Goal: Task Accomplishment & Management: Use online tool/utility

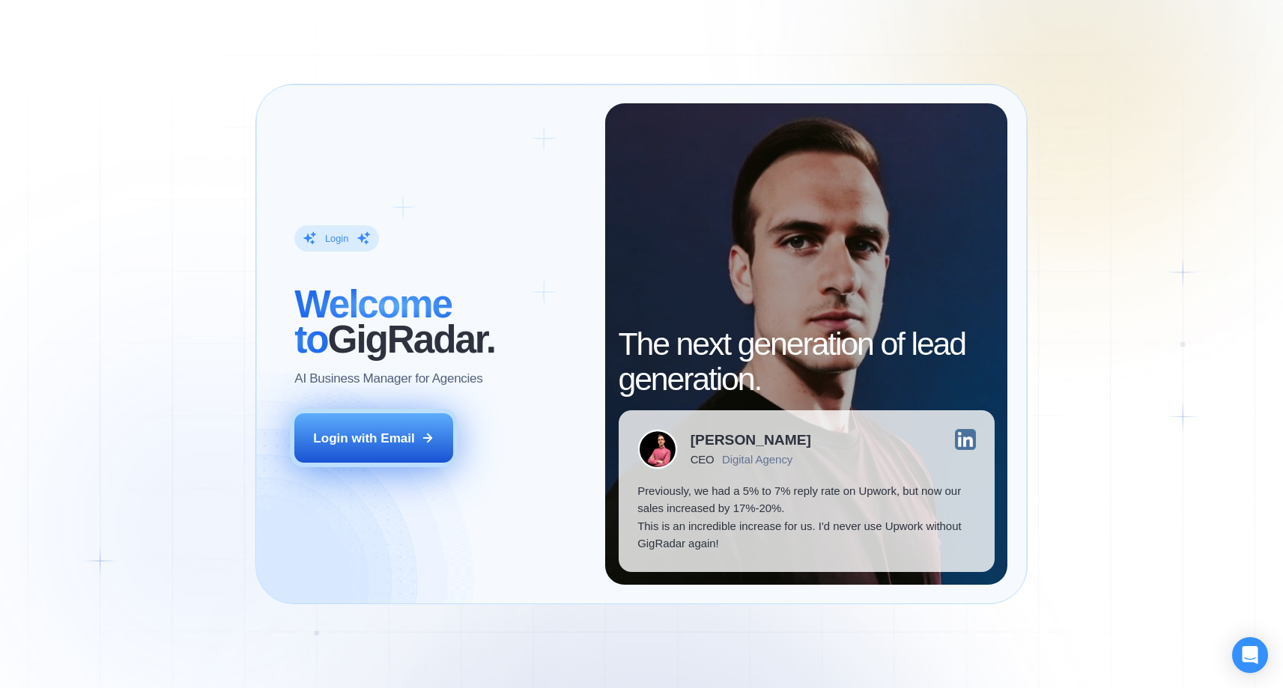
click at [375, 440] on div "Login with Email" at bounding box center [363, 439] width 101 height 18
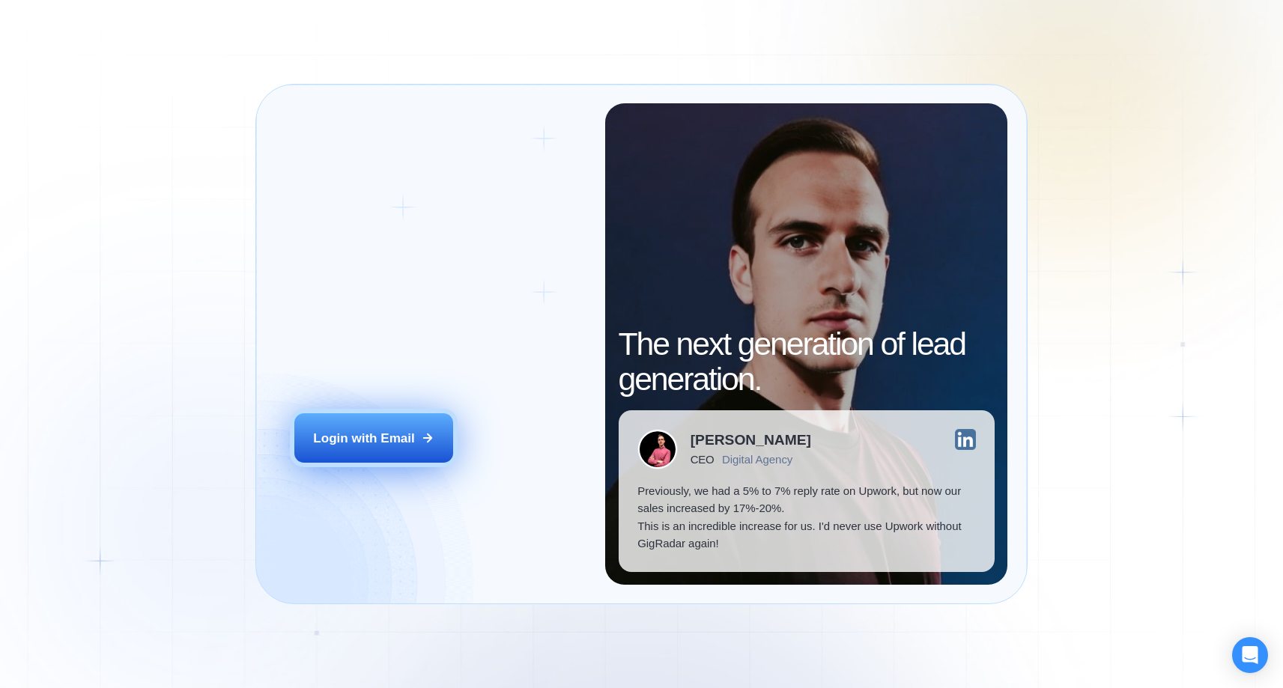
click at [352, 449] on button "Login with Email" at bounding box center [373, 437] width 159 height 49
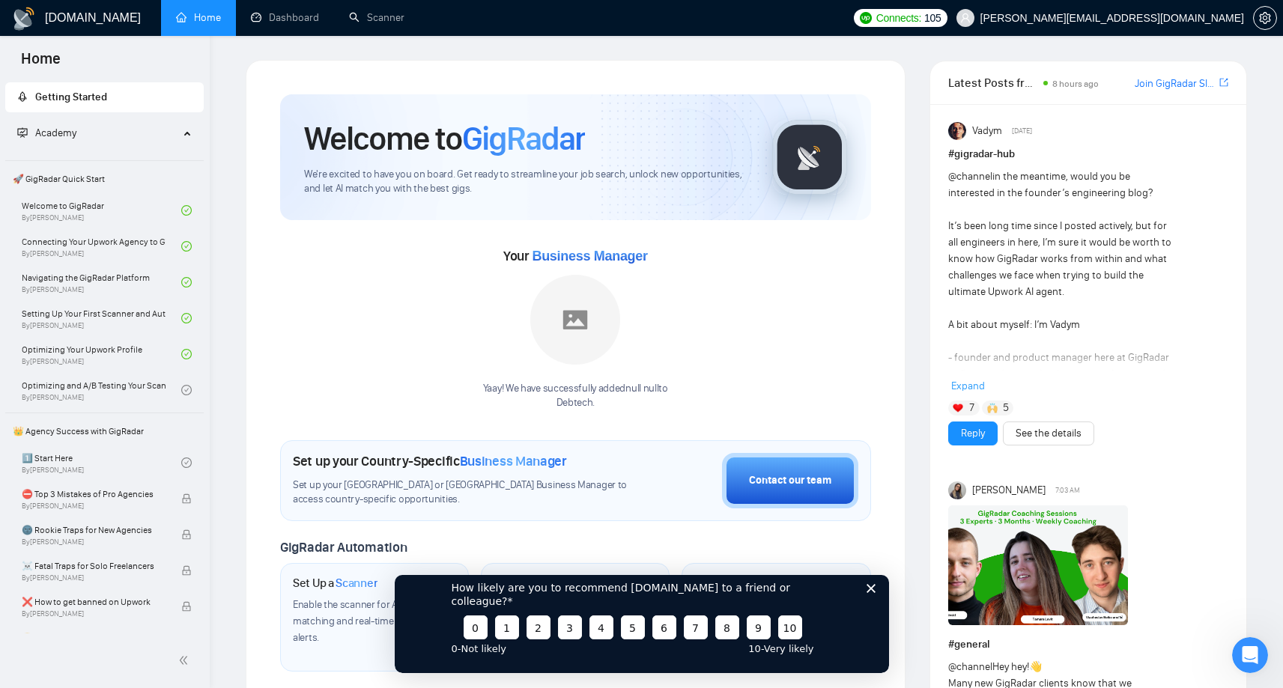
click at [874, 595] on div "How likely are you to recommend GigRadar.io to a friend or colleague? 0 1 2 3 4…" at bounding box center [641, 617] width 494 height 112
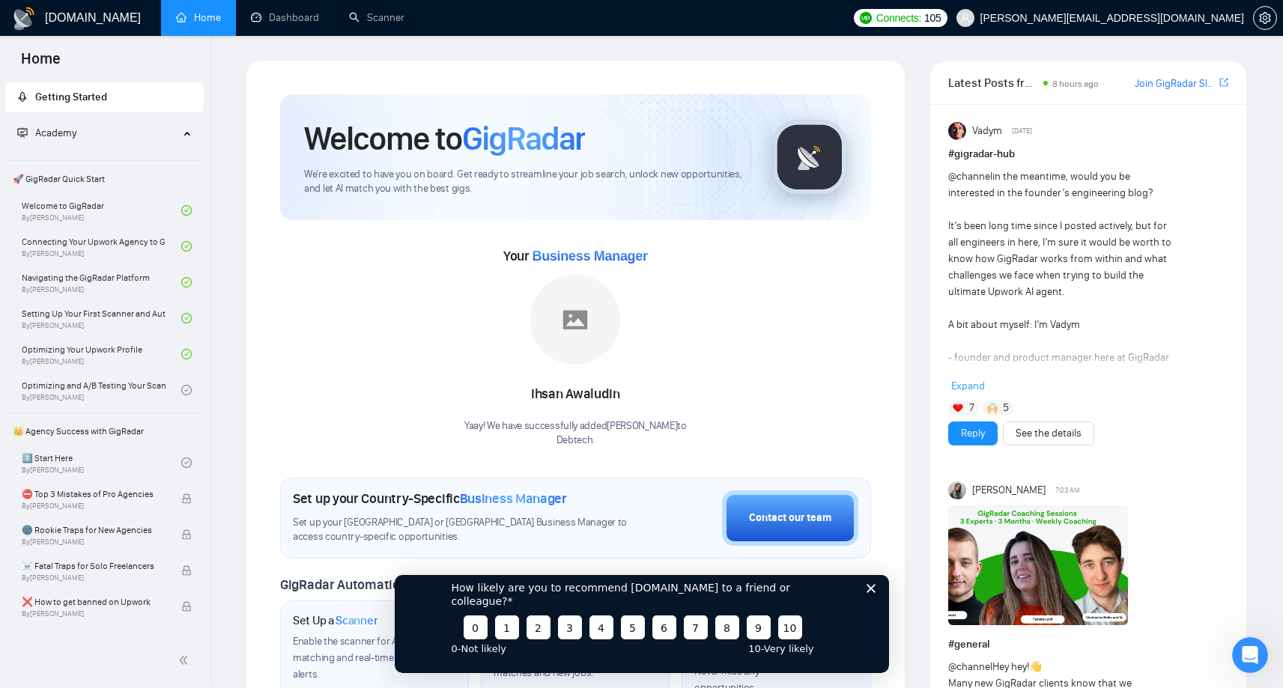
click at [872, 593] on polygon "Close survey" at bounding box center [870, 588] width 9 height 9
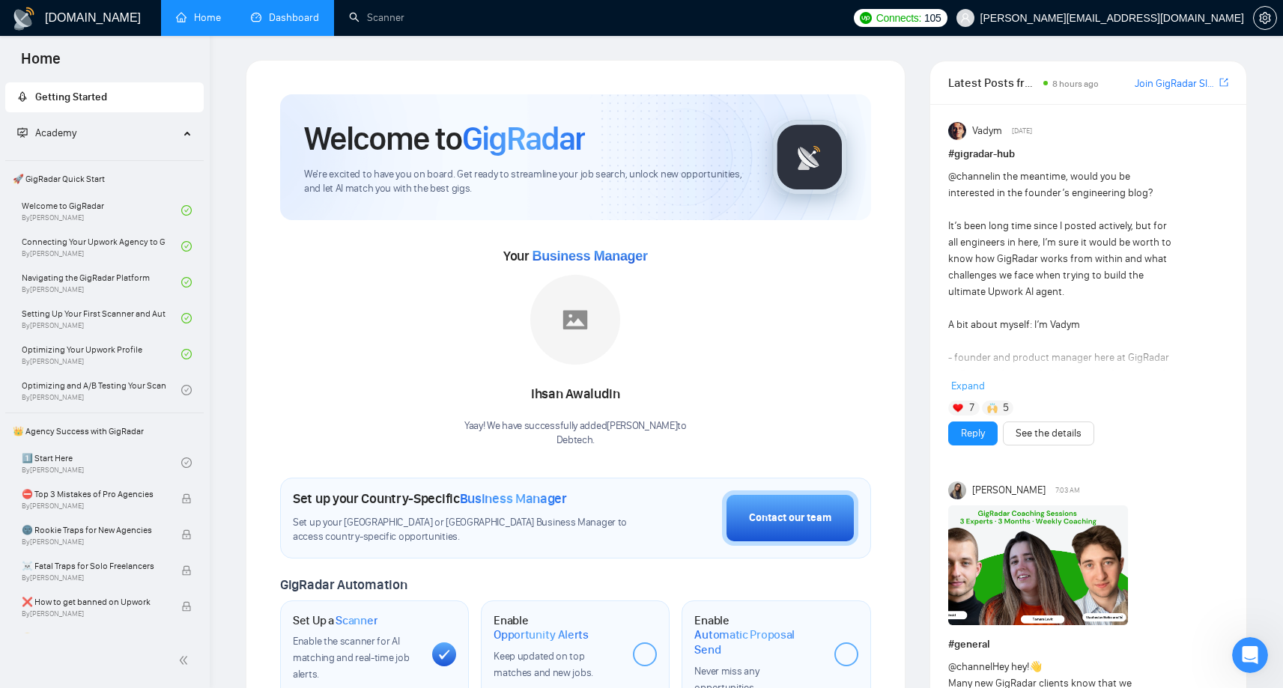
click at [279, 24] on link "Dashboard" at bounding box center [285, 17] width 68 height 13
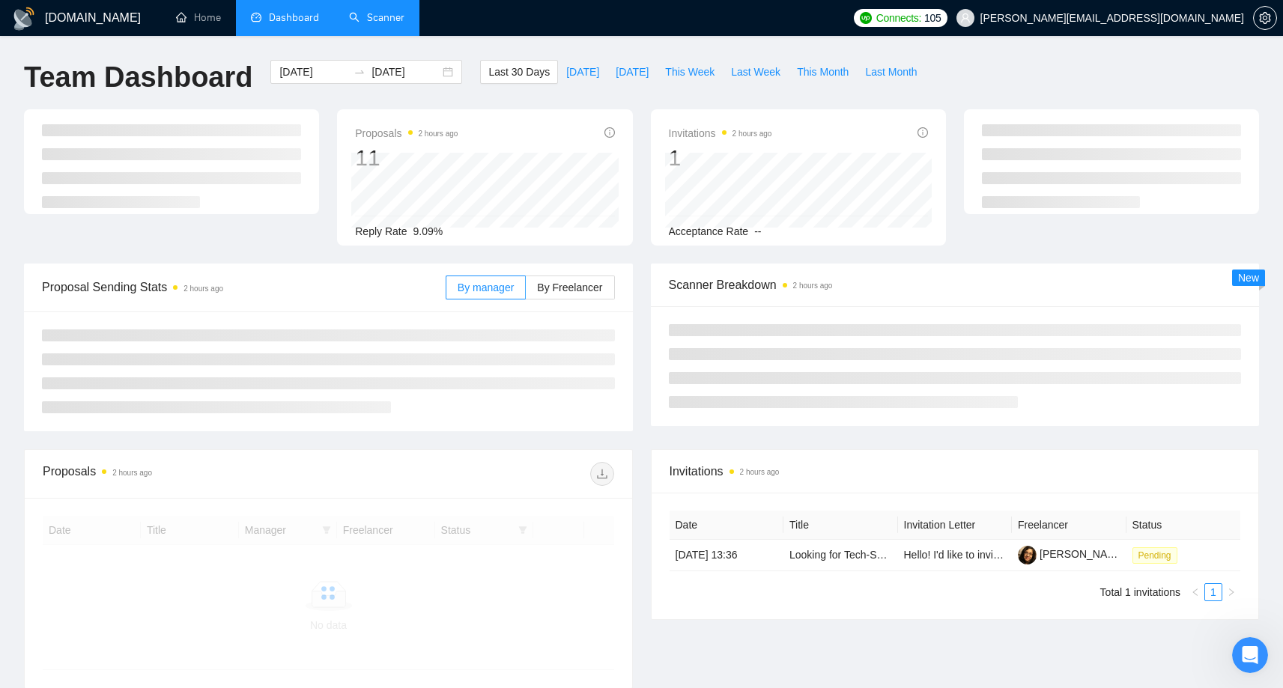
click at [381, 22] on link "Scanner" at bounding box center [376, 17] width 55 height 13
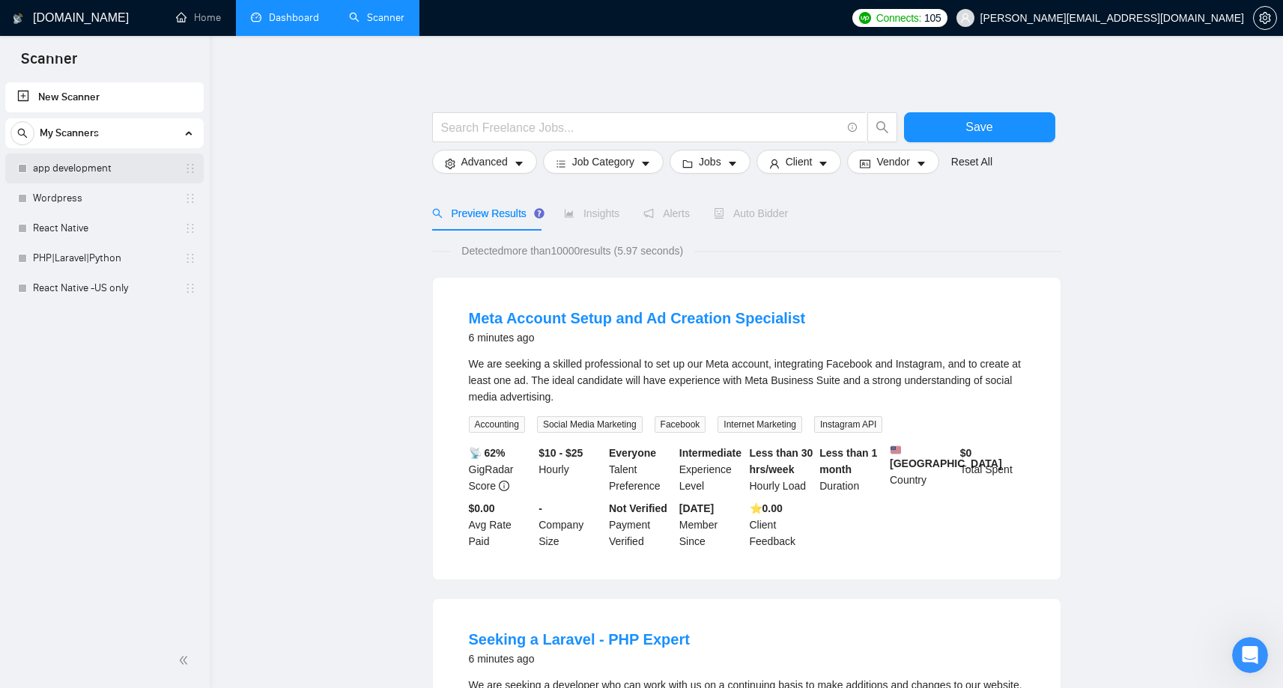
click at [98, 161] on link "app development" at bounding box center [104, 169] width 142 height 30
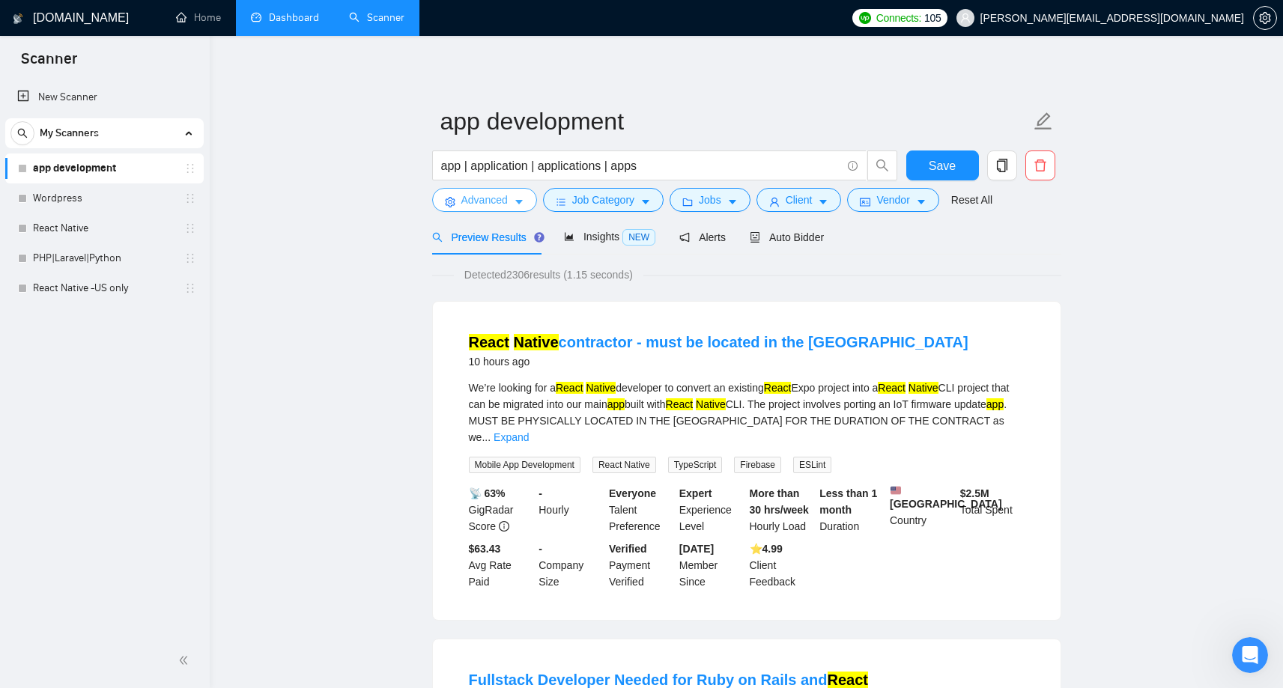
click at [486, 201] on span "Advanced" at bounding box center [484, 200] width 46 height 16
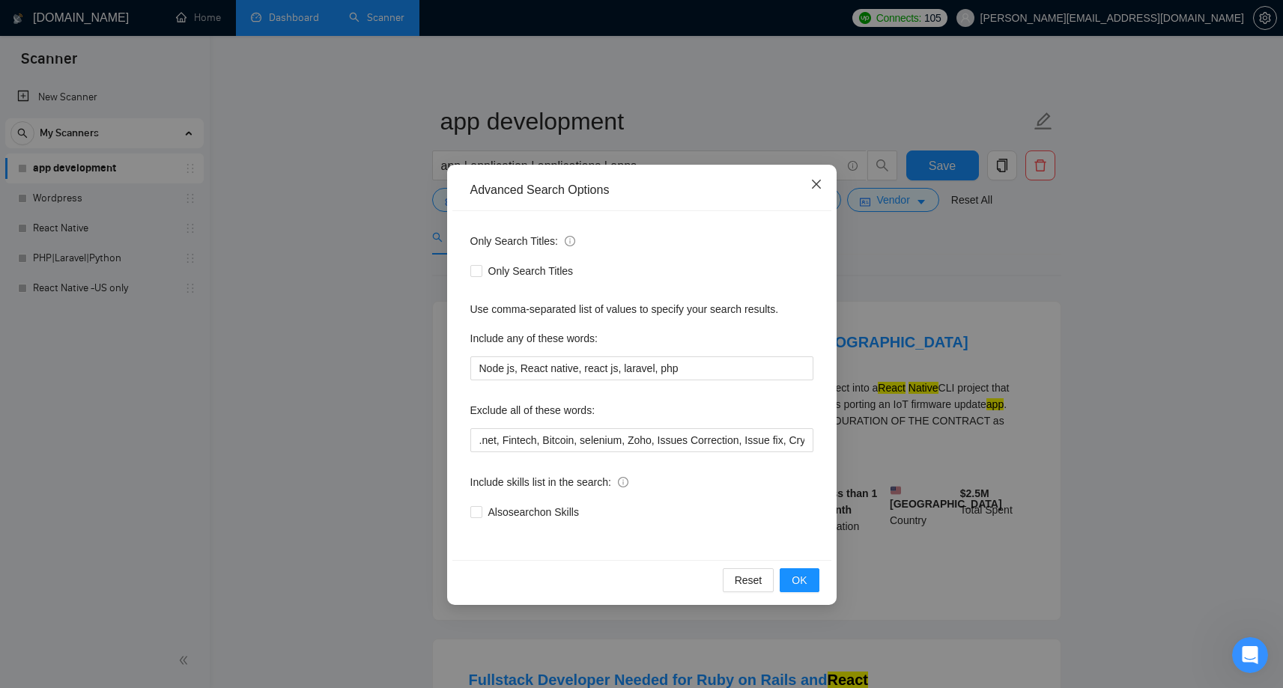
click at [817, 186] on icon "close" at bounding box center [815, 184] width 9 height 9
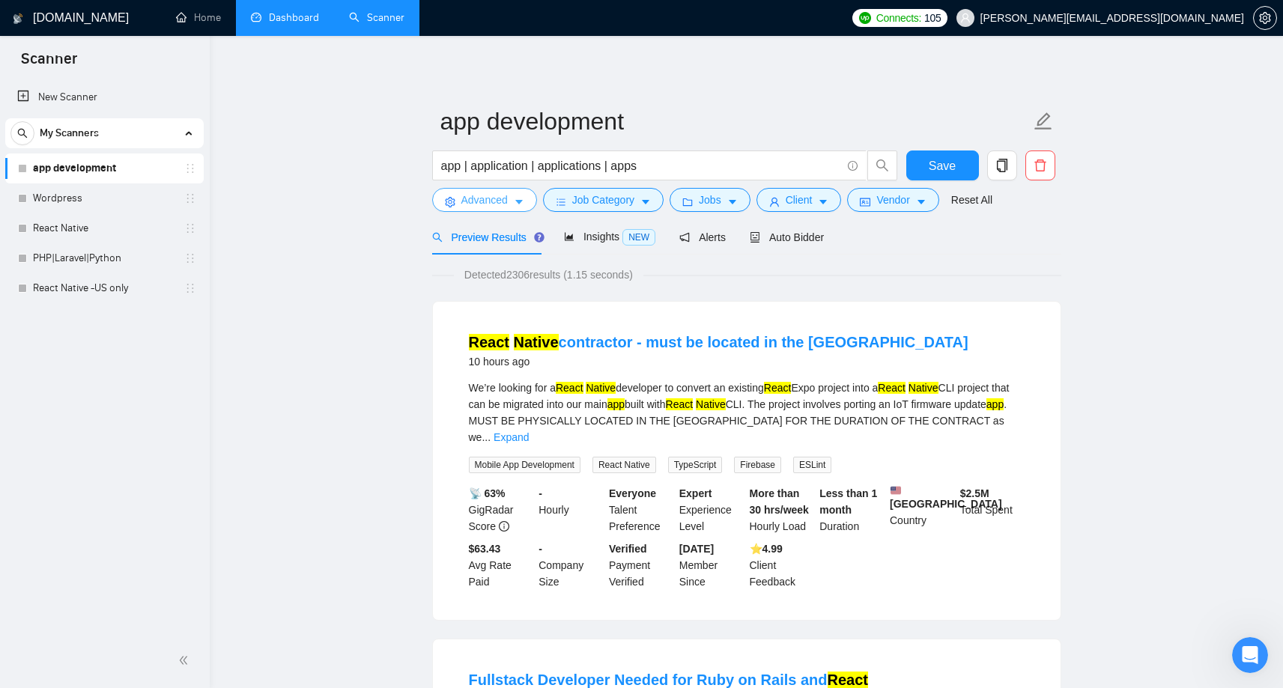
click at [498, 197] on span "Advanced" at bounding box center [484, 200] width 46 height 16
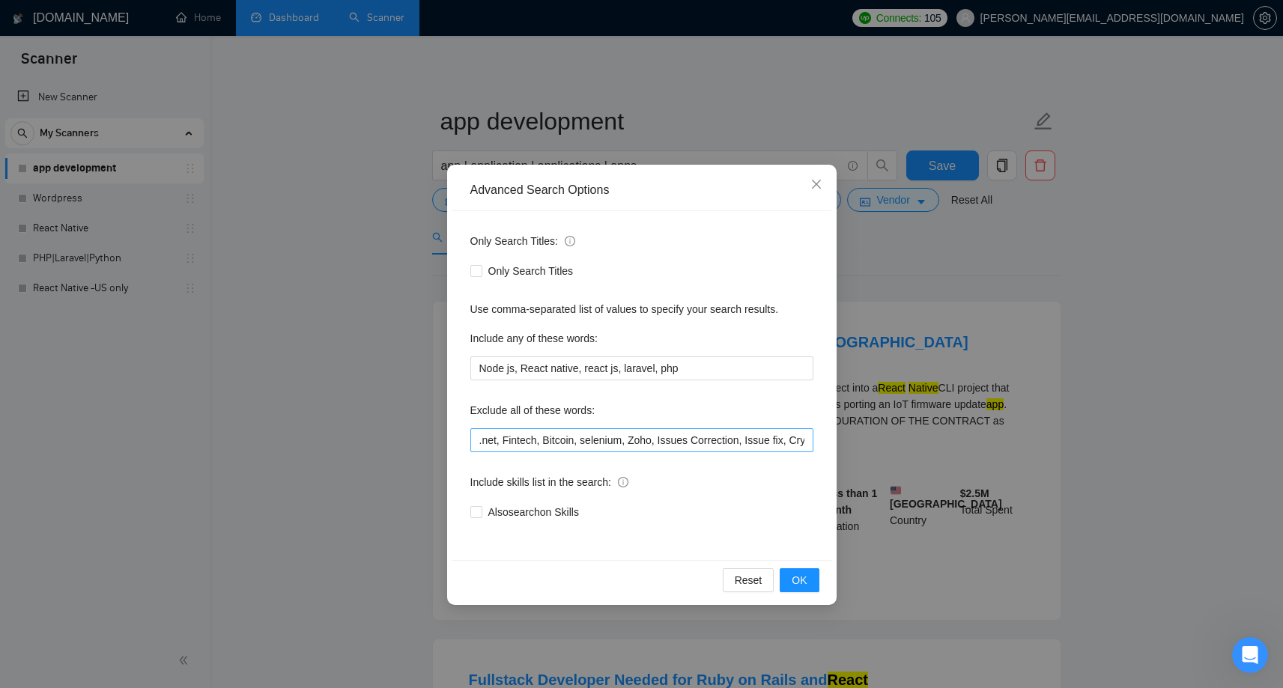
scroll to position [0, 28]
click at [806, 440] on input ".net, Fintech, Bitcoin, selenium, Zoho, Issues Correction, Issue fix, Crypto" at bounding box center [641, 440] width 343 height 24
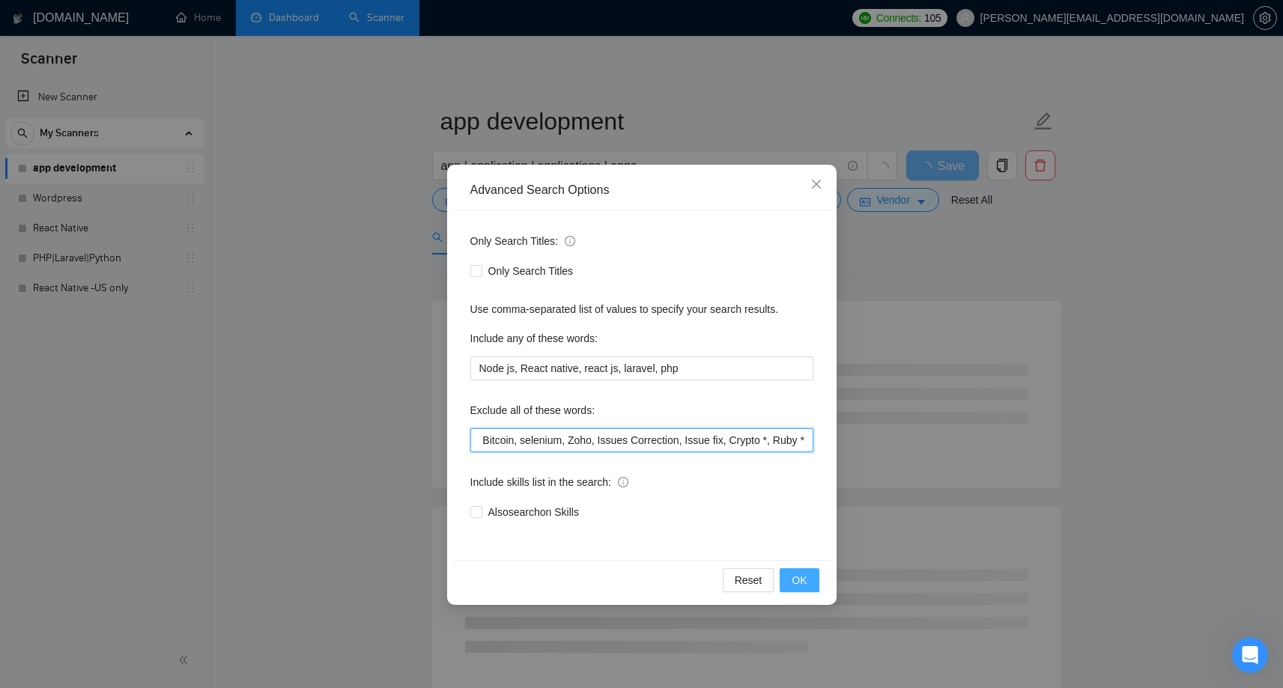
type input ".net, Fintech, Bitcoin, selenium, Zoho, Issues Correction, Issue fix, Crypto *,…"
click at [807, 580] on button "OK" at bounding box center [799, 581] width 39 height 24
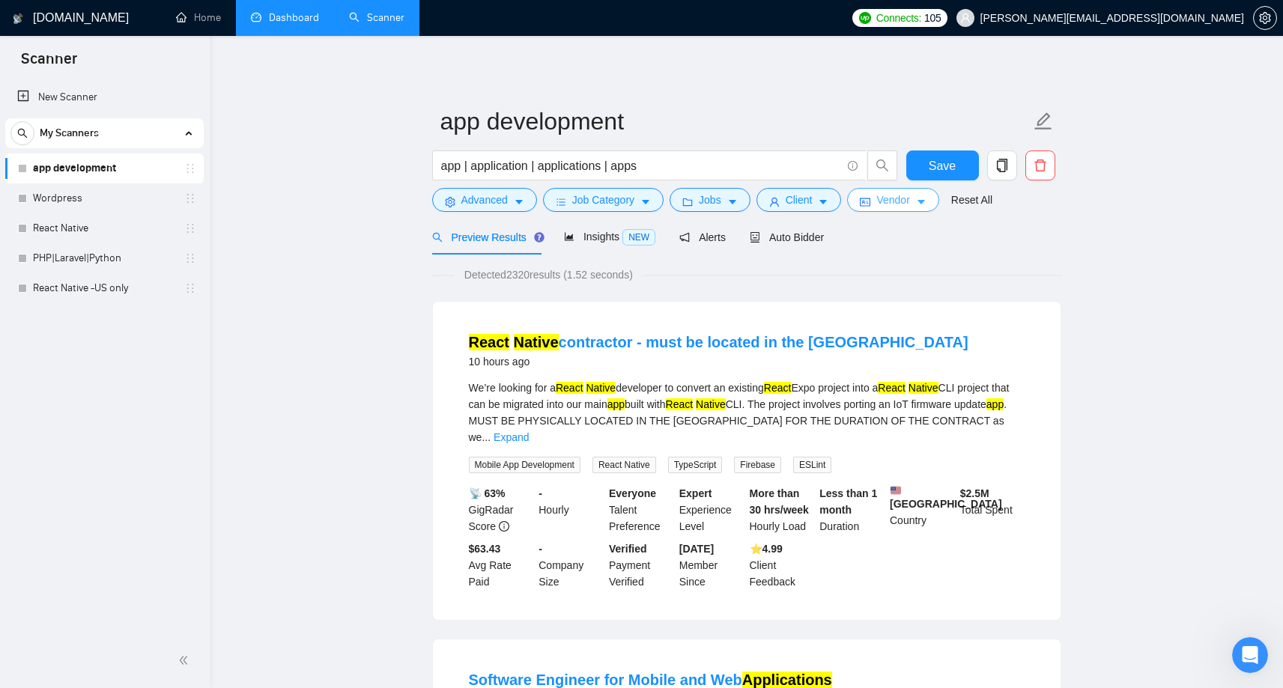
click at [879, 204] on button "Vendor" at bounding box center [892, 200] width 91 height 24
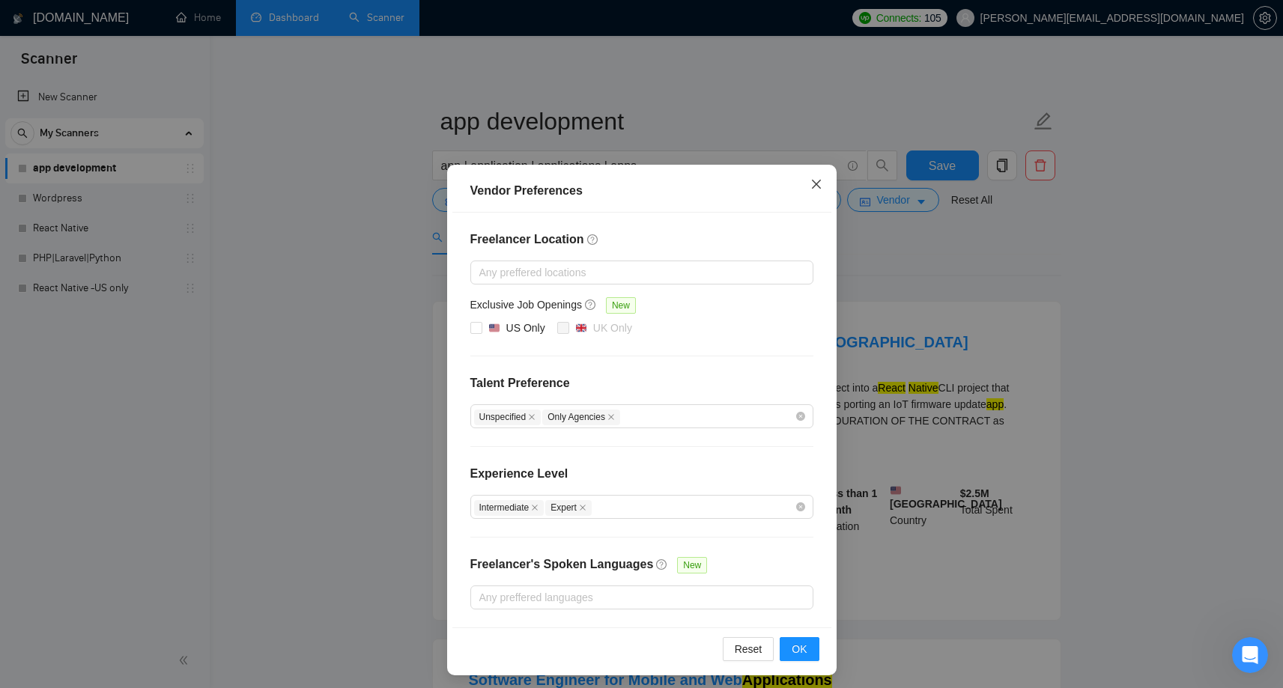
click at [817, 183] on icon "close" at bounding box center [815, 184] width 9 height 9
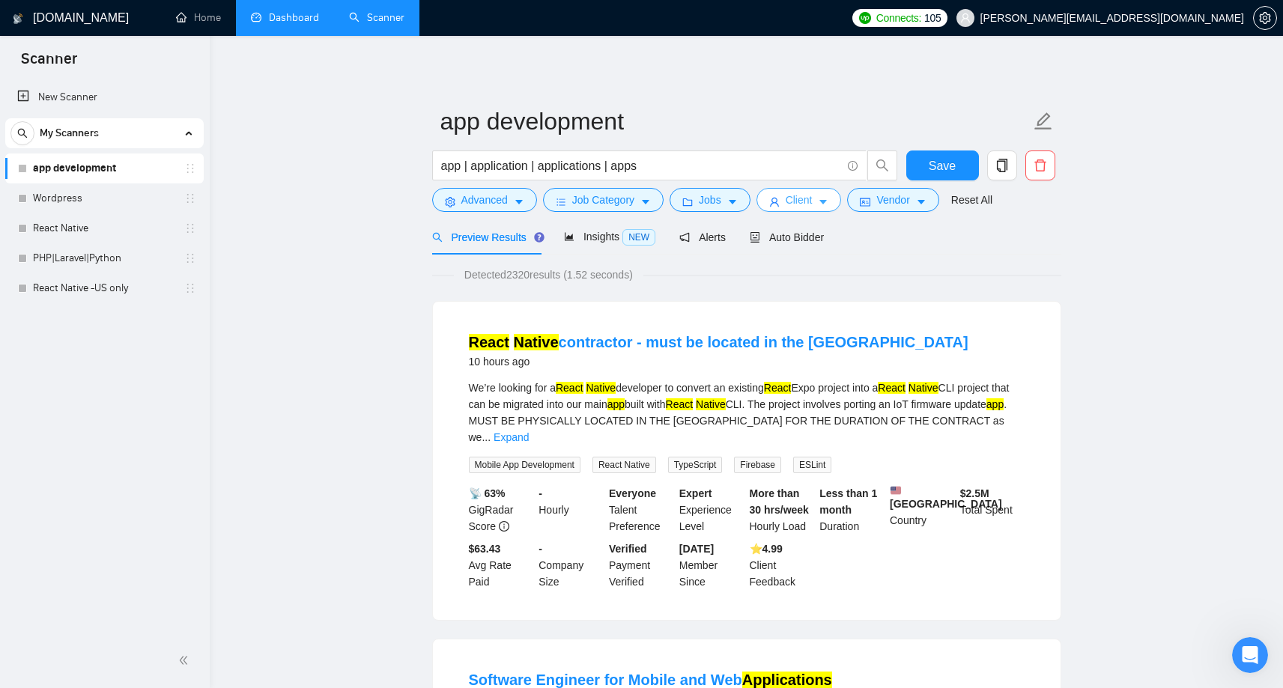
click at [824, 201] on icon "caret-down" at bounding box center [823, 202] width 10 height 10
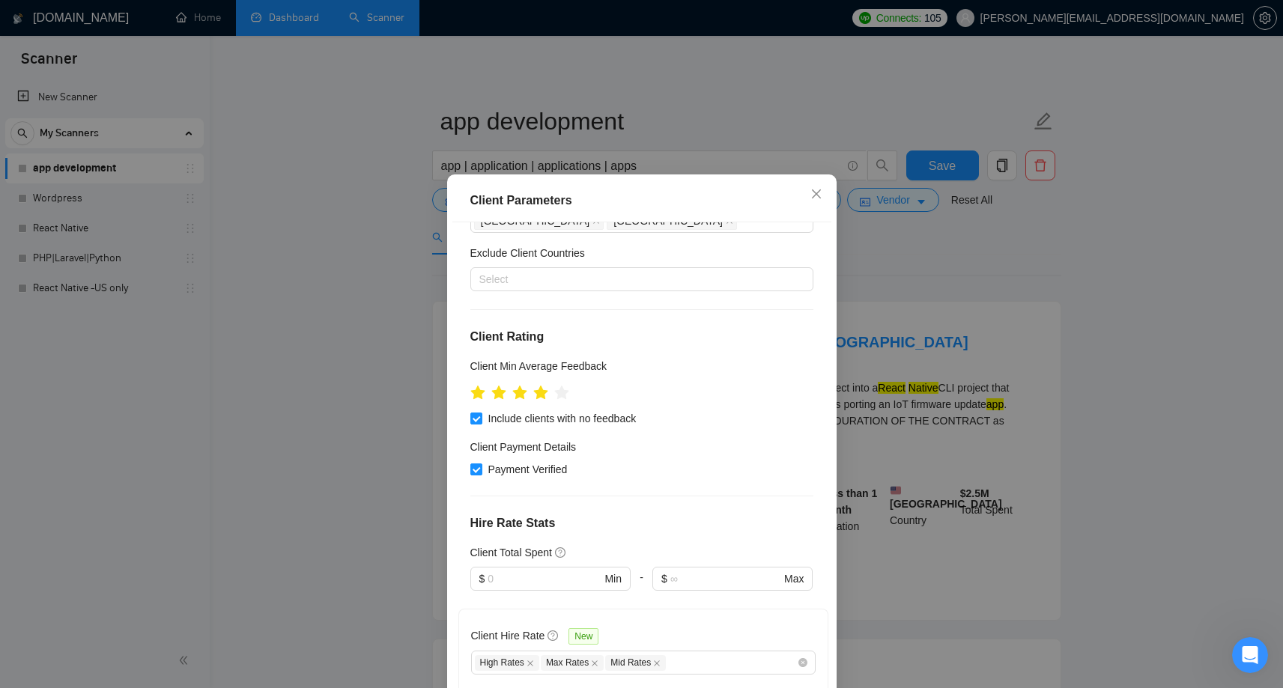
scroll to position [85, 0]
